Goal: Answer question/provide support

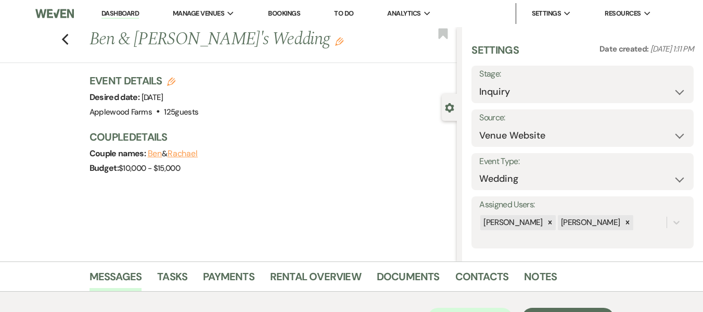
click at [113, 15] on link "Dashboard" at bounding box center [119, 14] width 37 height 10
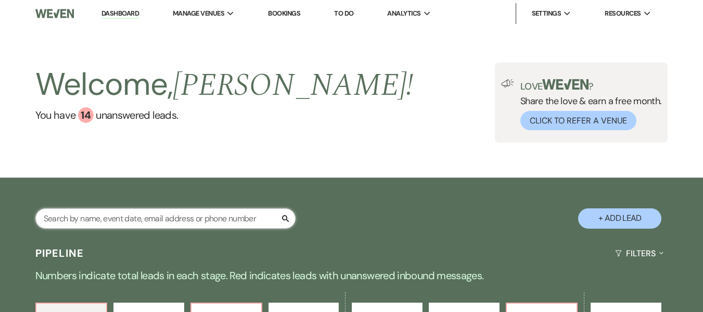
click at [123, 217] on input "text" at bounding box center [165, 218] width 260 height 20
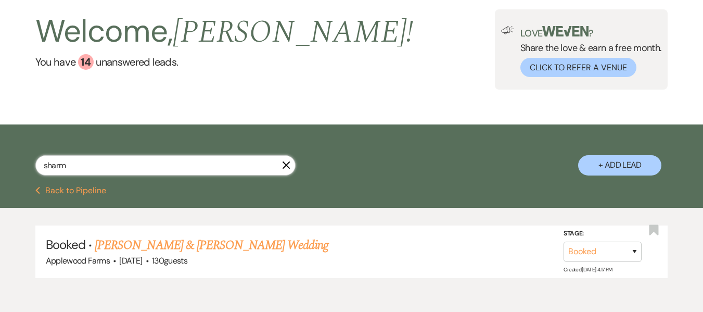
scroll to position [104, 0]
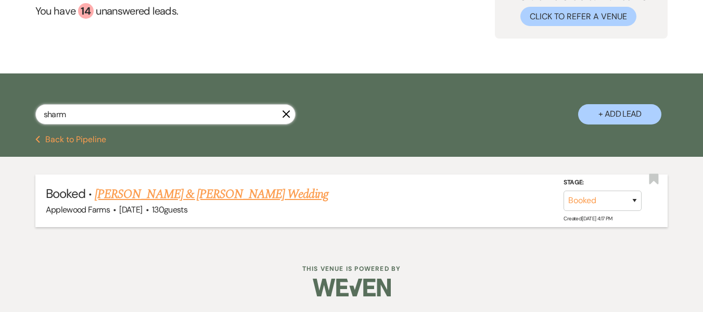
type input "sharm"
click at [202, 196] on link "Trevor Fegan & Sharmaine Chavis's Wedding" at bounding box center [211, 194] width 233 height 19
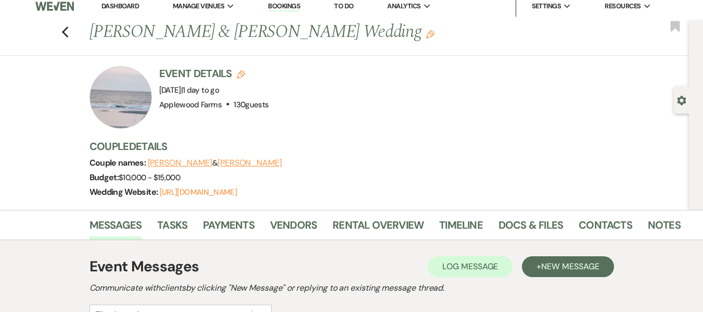
scroll to position [52, 0]
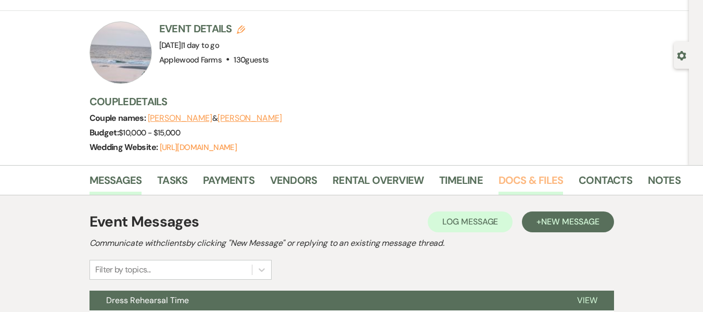
click at [524, 189] on link "Docs & Files" at bounding box center [530, 183] width 64 height 23
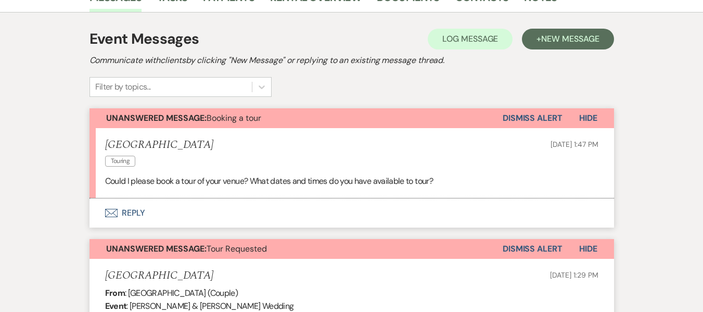
click at [131, 212] on button "Envelope Reply" at bounding box center [351, 212] width 524 height 29
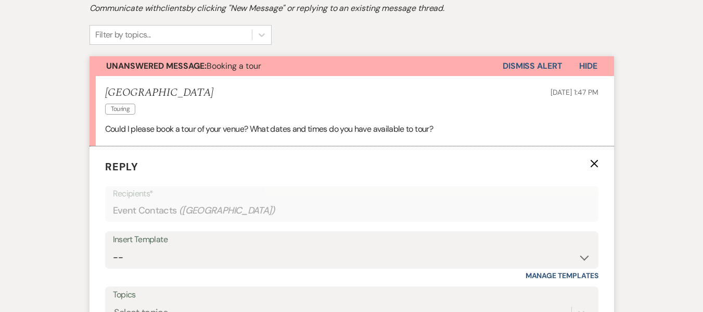
scroll to position [539, 0]
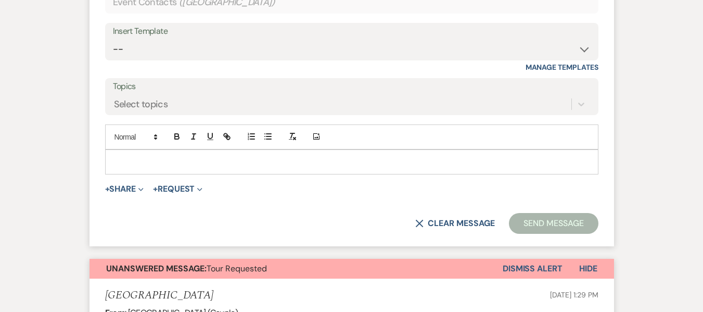
click at [152, 167] on p at bounding box center [351, 161] width 476 height 11
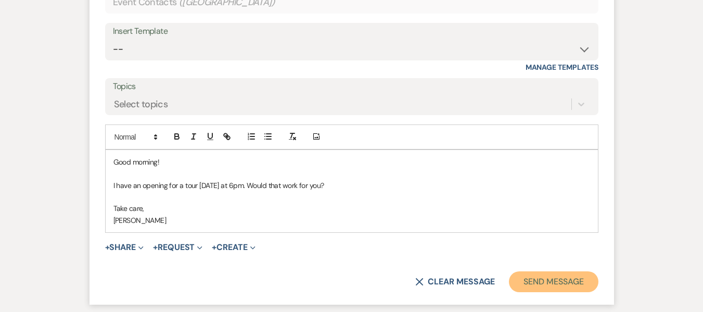
click at [570, 274] on button "Send Message" at bounding box center [553, 281] width 89 height 21
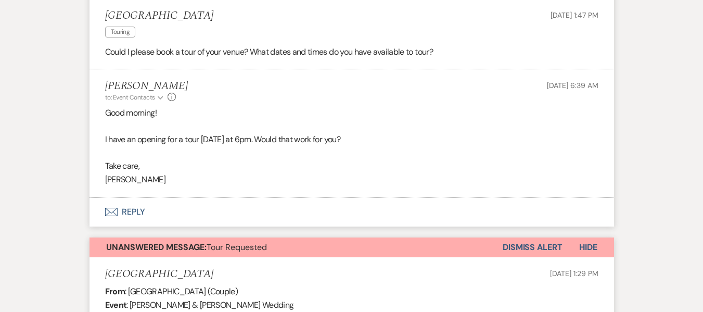
scroll to position [480, 0]
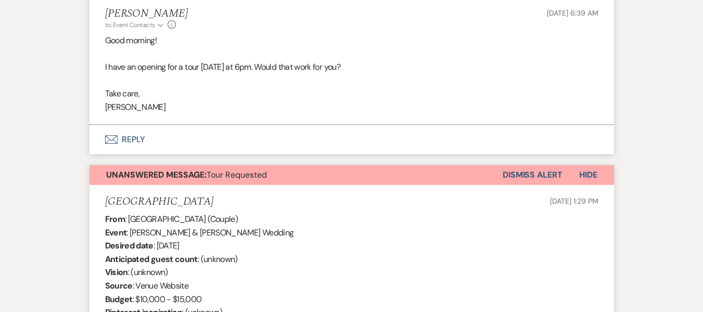
click at [535, 173] on button "Dismiss Alert" at bounding box center [532, 175] width 60 height 20
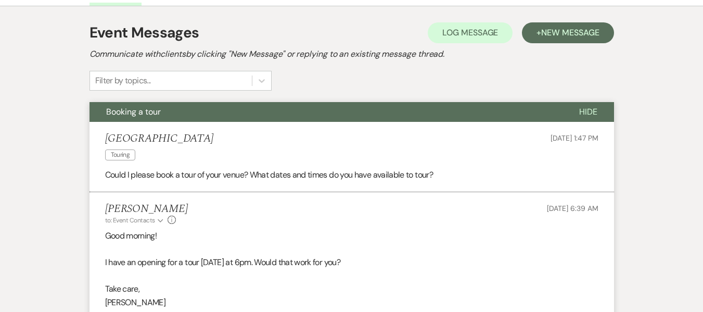
scroll to position [272, 0]
